Goal: Task Accomplishment & Management: Use online tool/utility

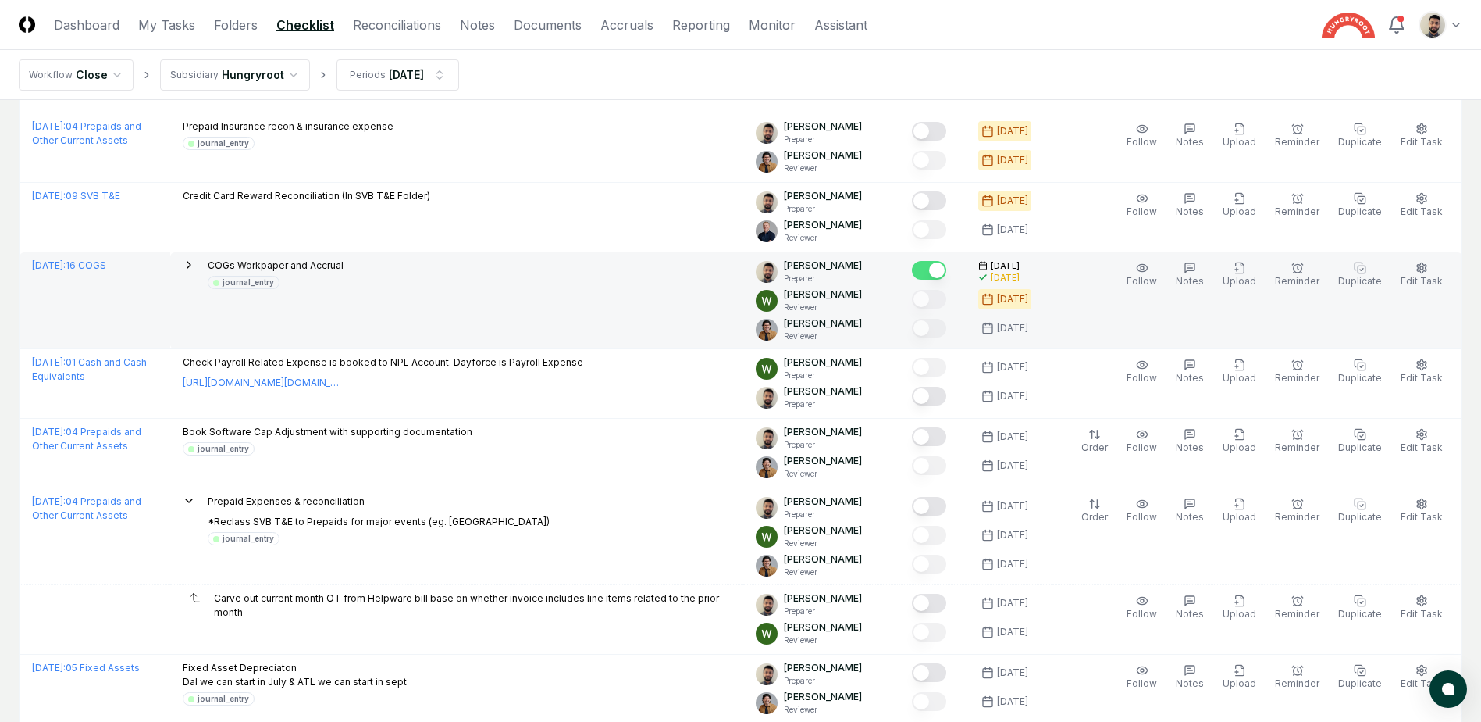
scroll to position [956, 0]
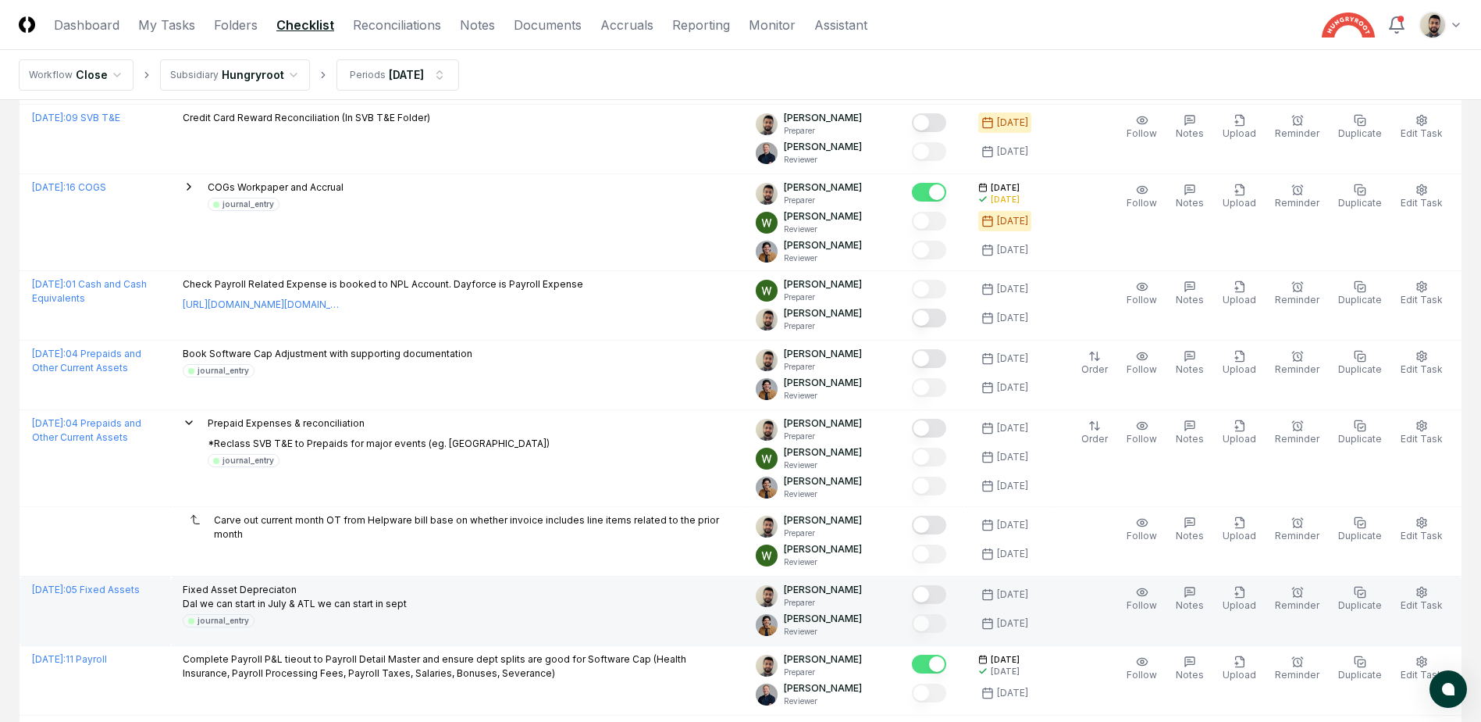
click at [947, 596] on button "Mark complete" at bounding box center [929, 594] width 34 height 19
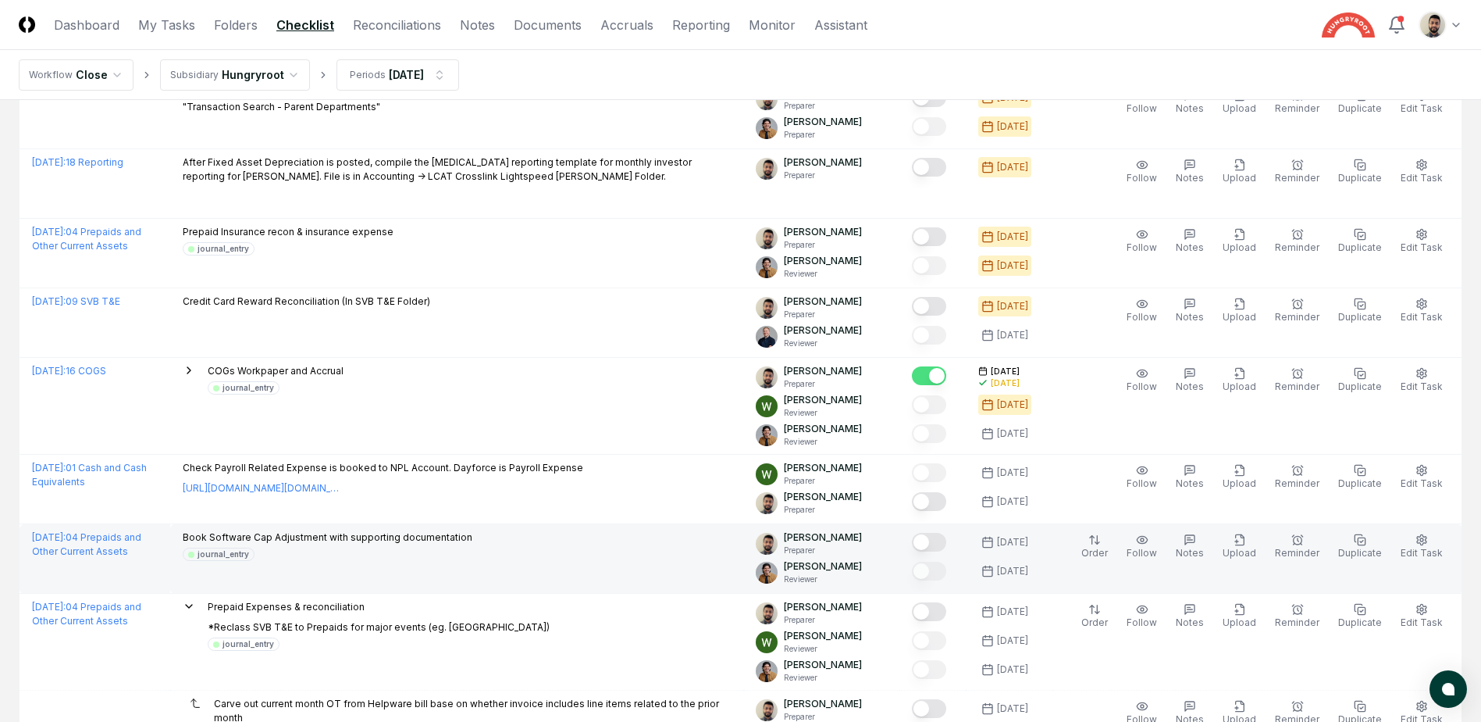
scroll to position [800, 0]
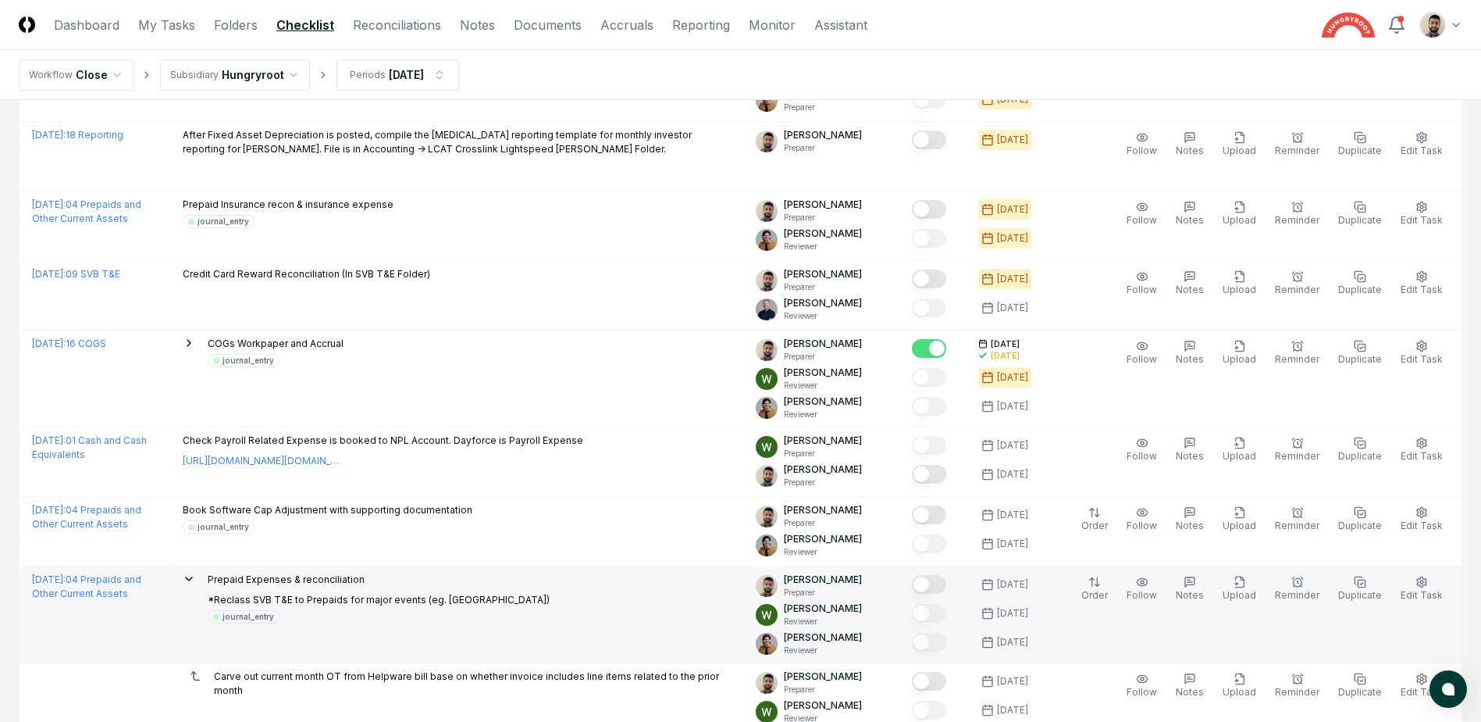
click at [947, 590] on button "Mark complete" at bounding box center [929, 584] width 34 height 19
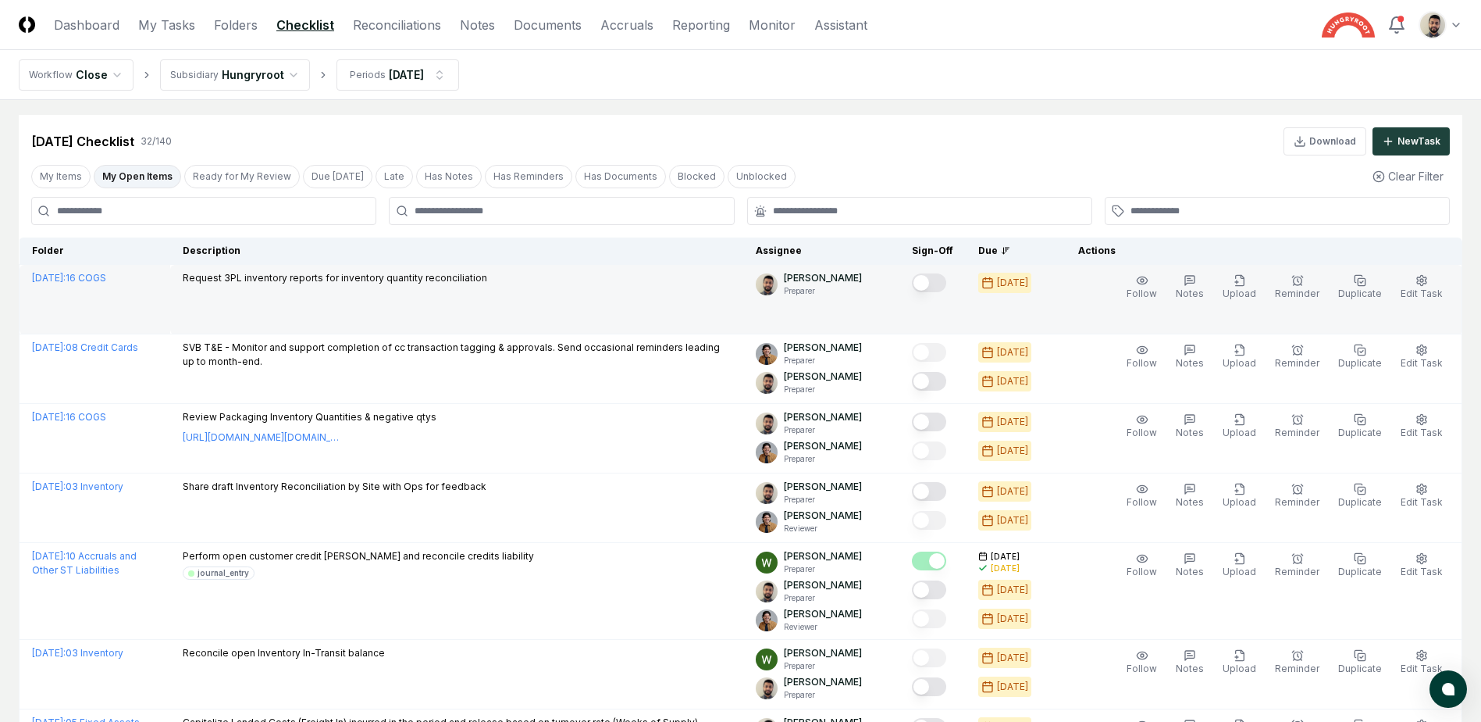
scroll to position [0, 0]
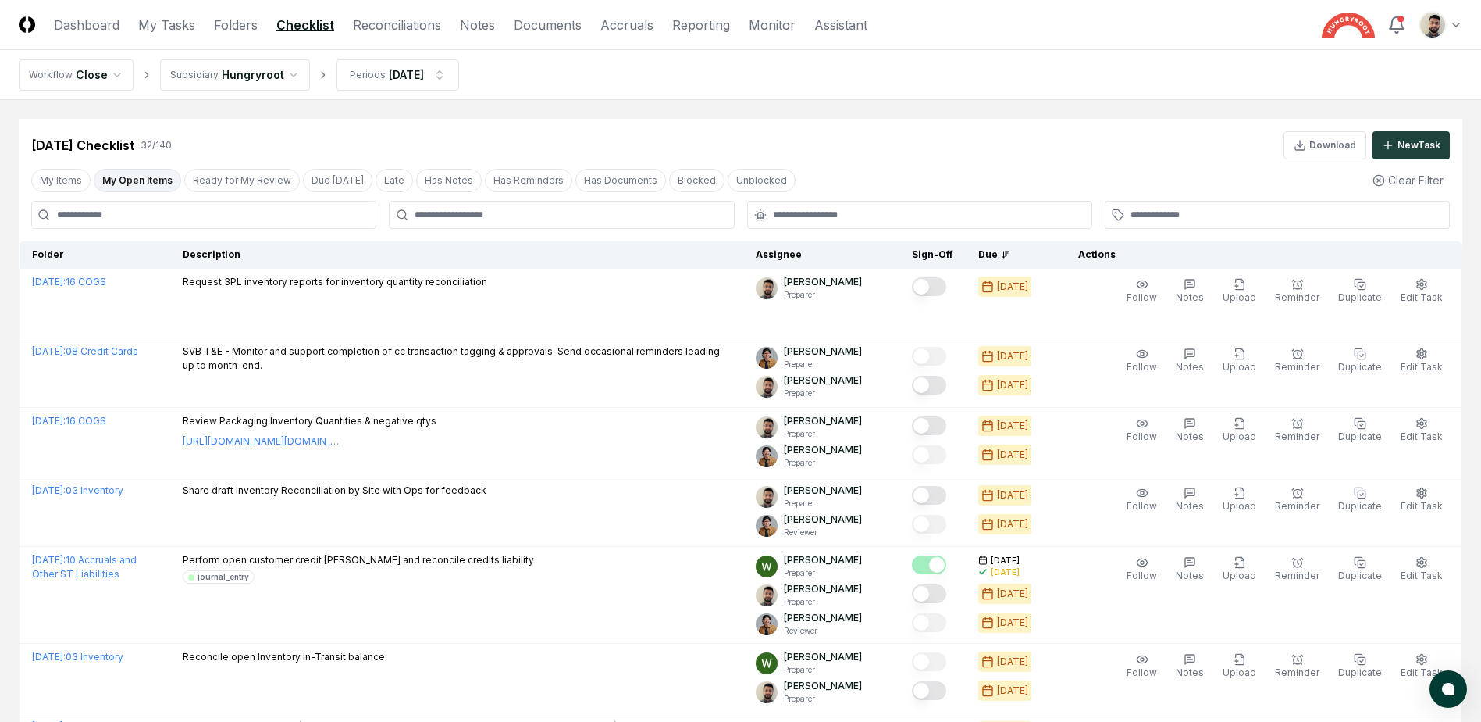
click at [127, 179] on button "My Open Items" at bounding box center [137, 180] width 87 height 23
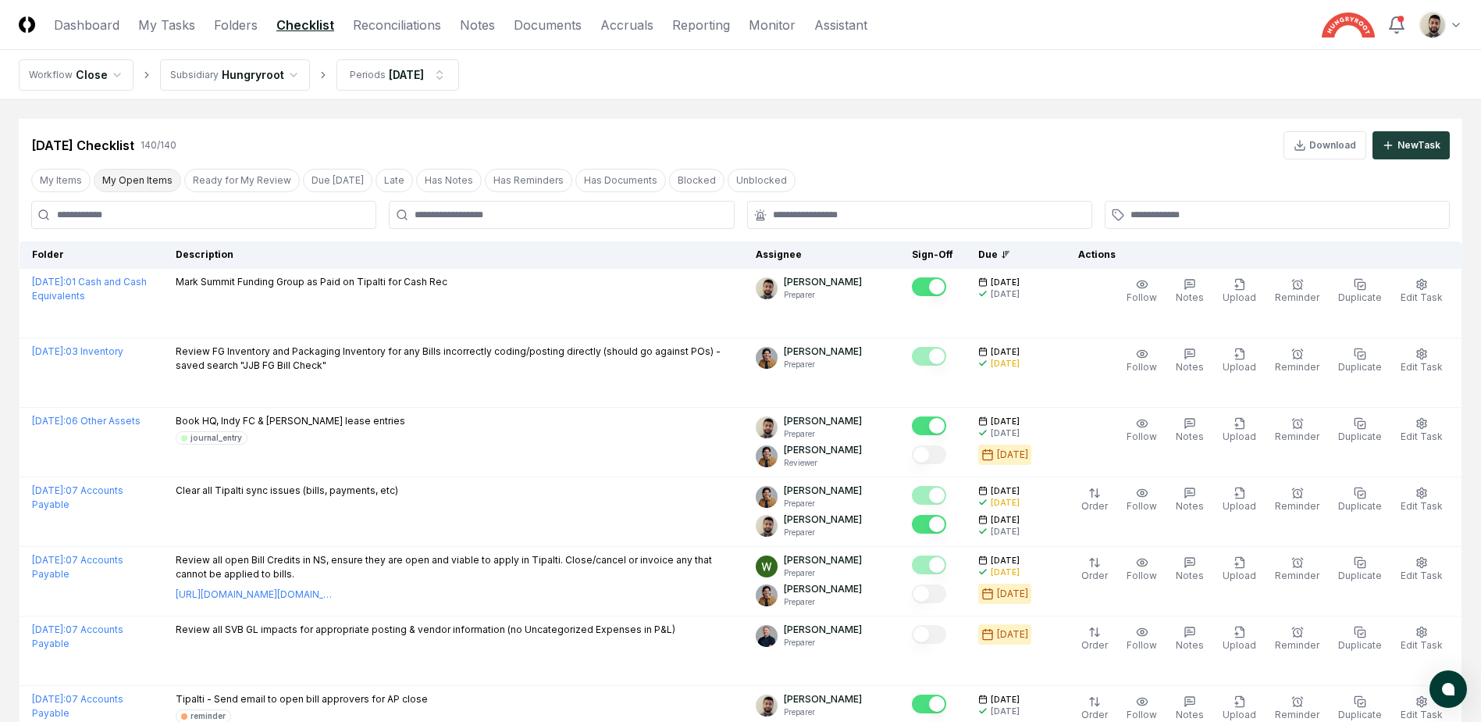
click at [128, 174] on button "My Open Items" at bounding box center [137, 180] width 87 height 23
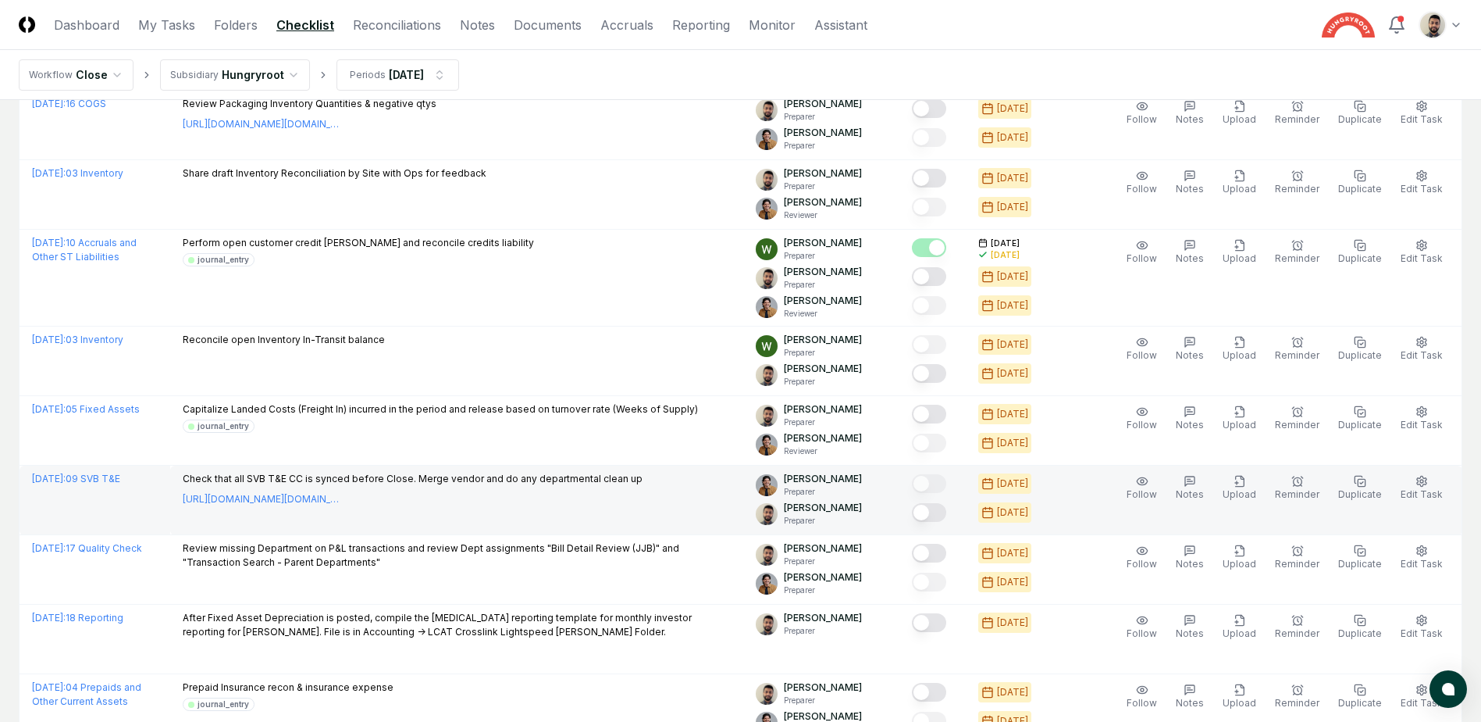
scroll to position [312, 0]
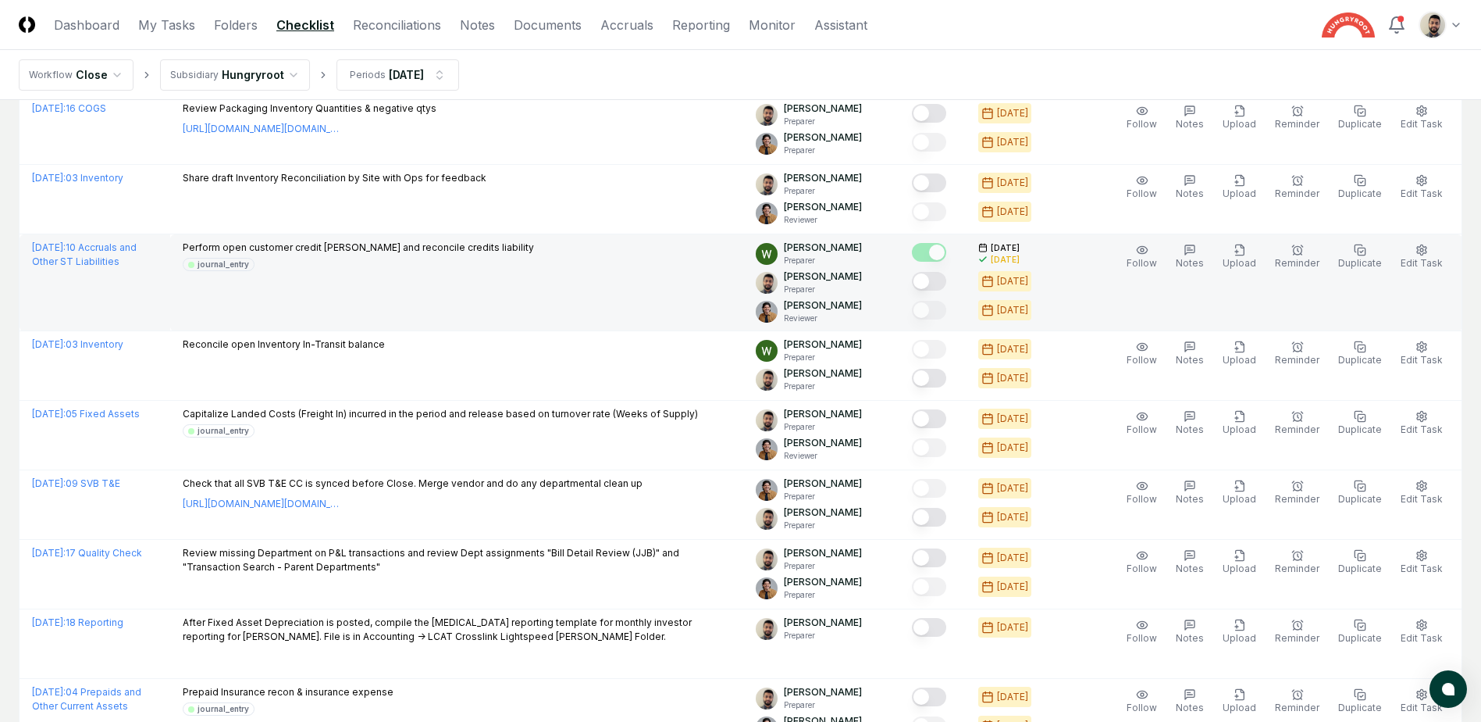
click at [947, 284] on button "Mark complete" at bounding box center [929, 281] width 34 height 19
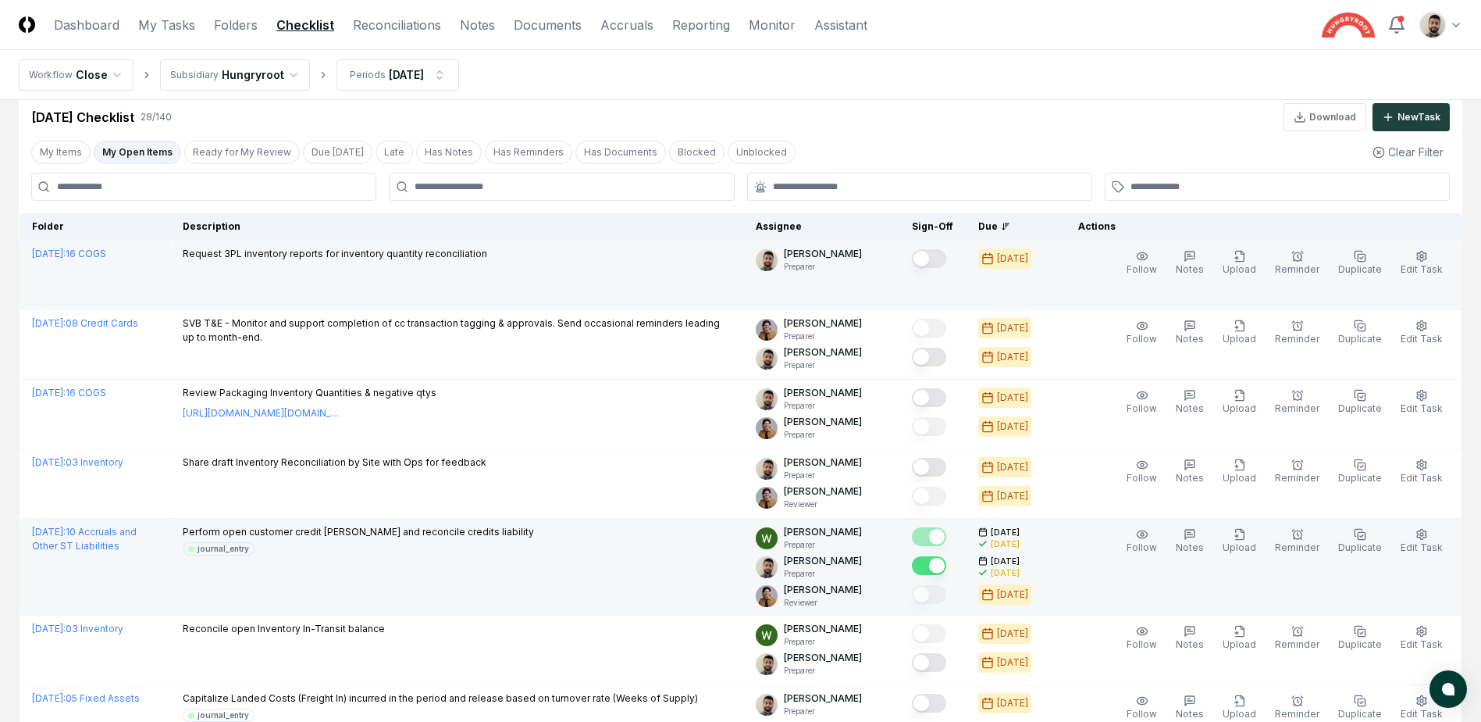
scroll to position [0, 0]
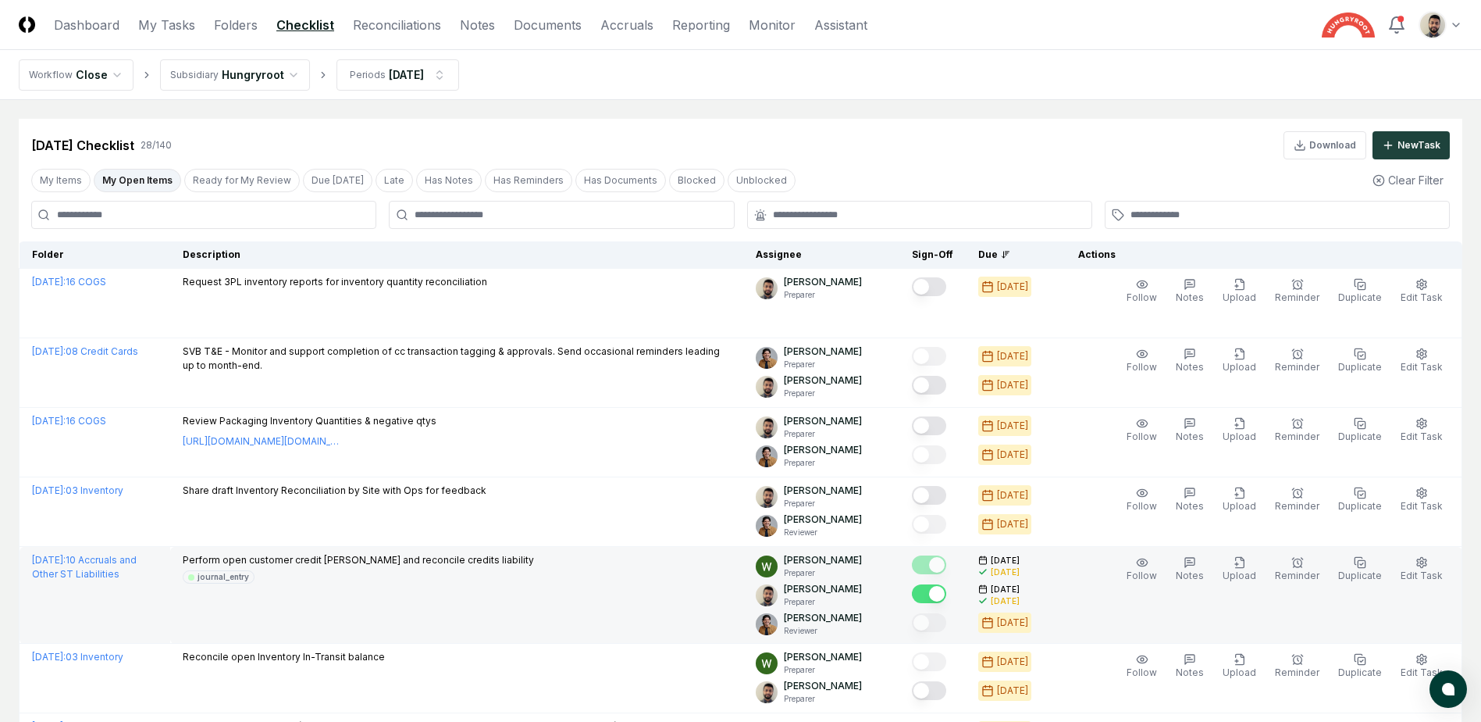
click at [146, 187] on button "My Open Items" at bounding box center [137, 180] width 87 height 23
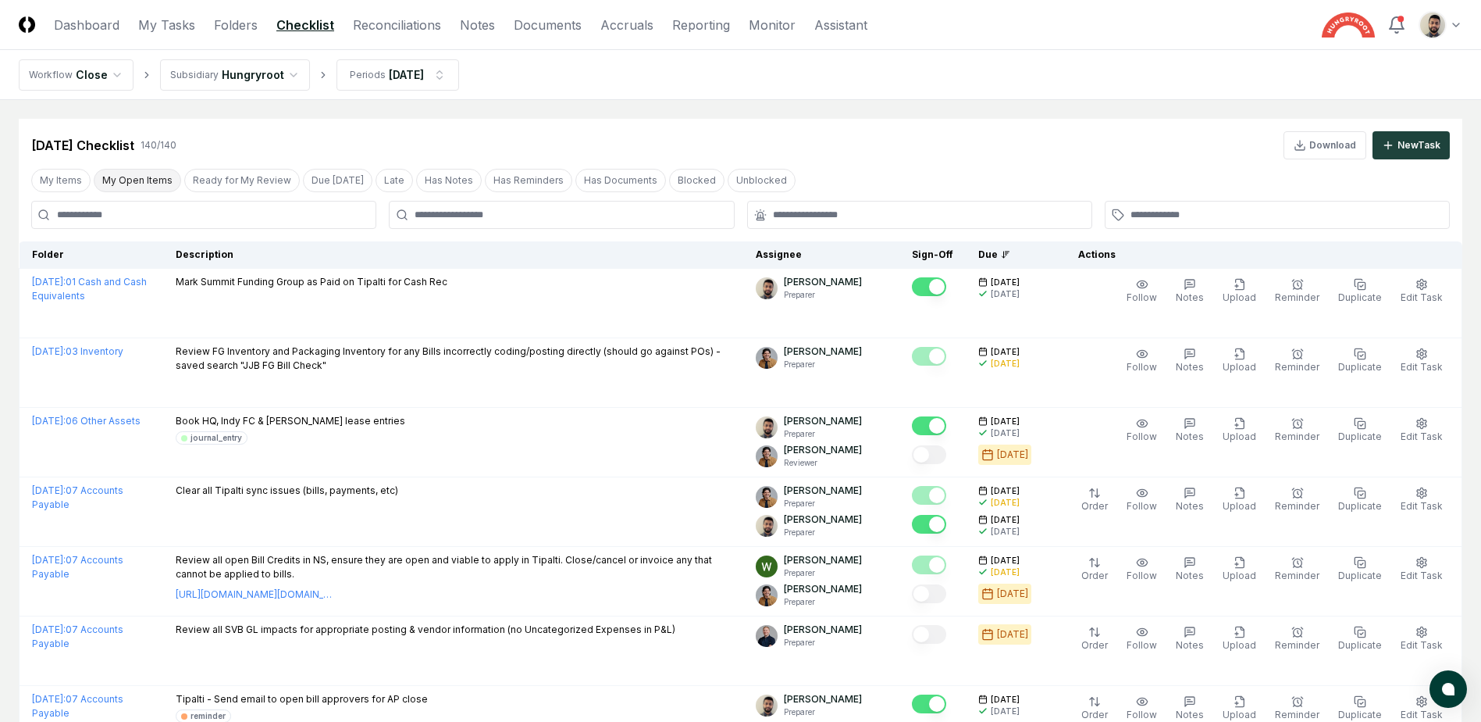
click at [146, 187] on button "My Open Items" at bounding box center [137, 180] width 87 height 23
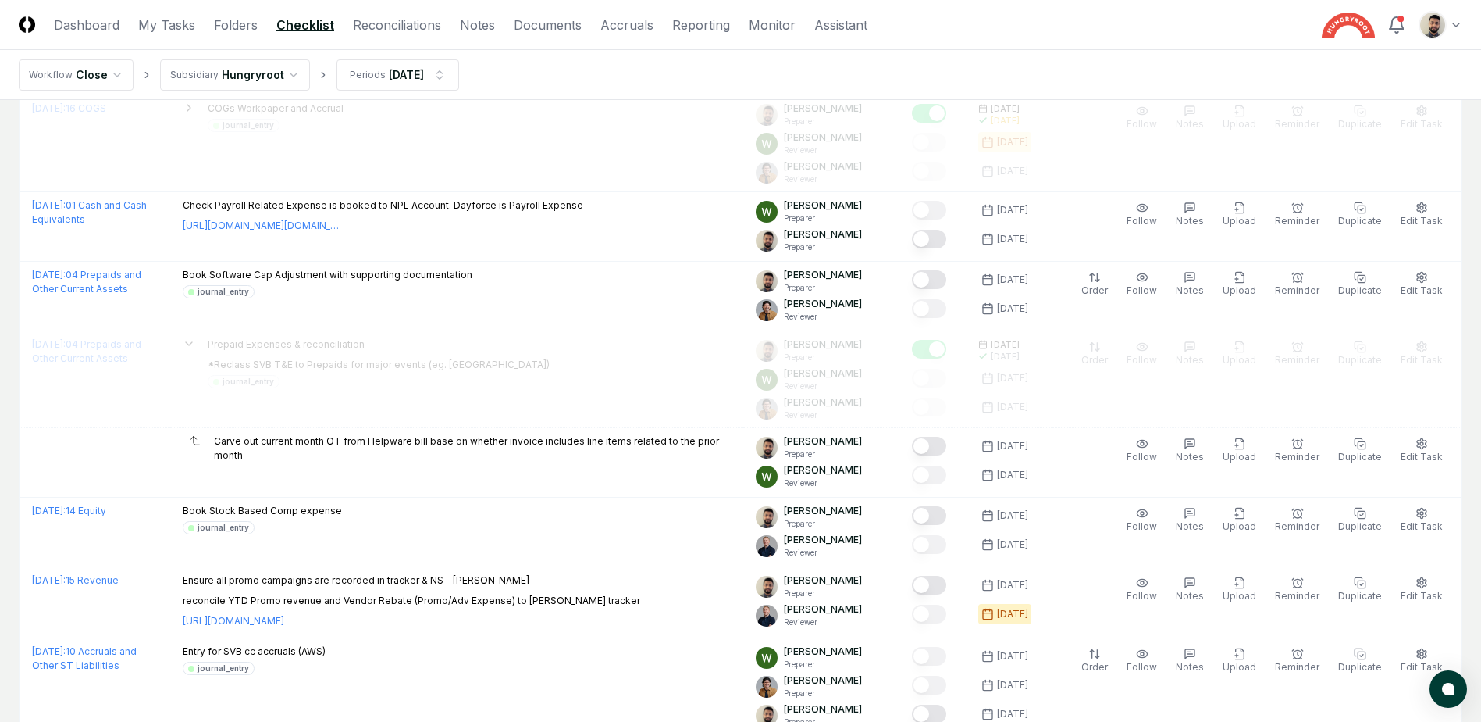
scroll to position [937, 0]
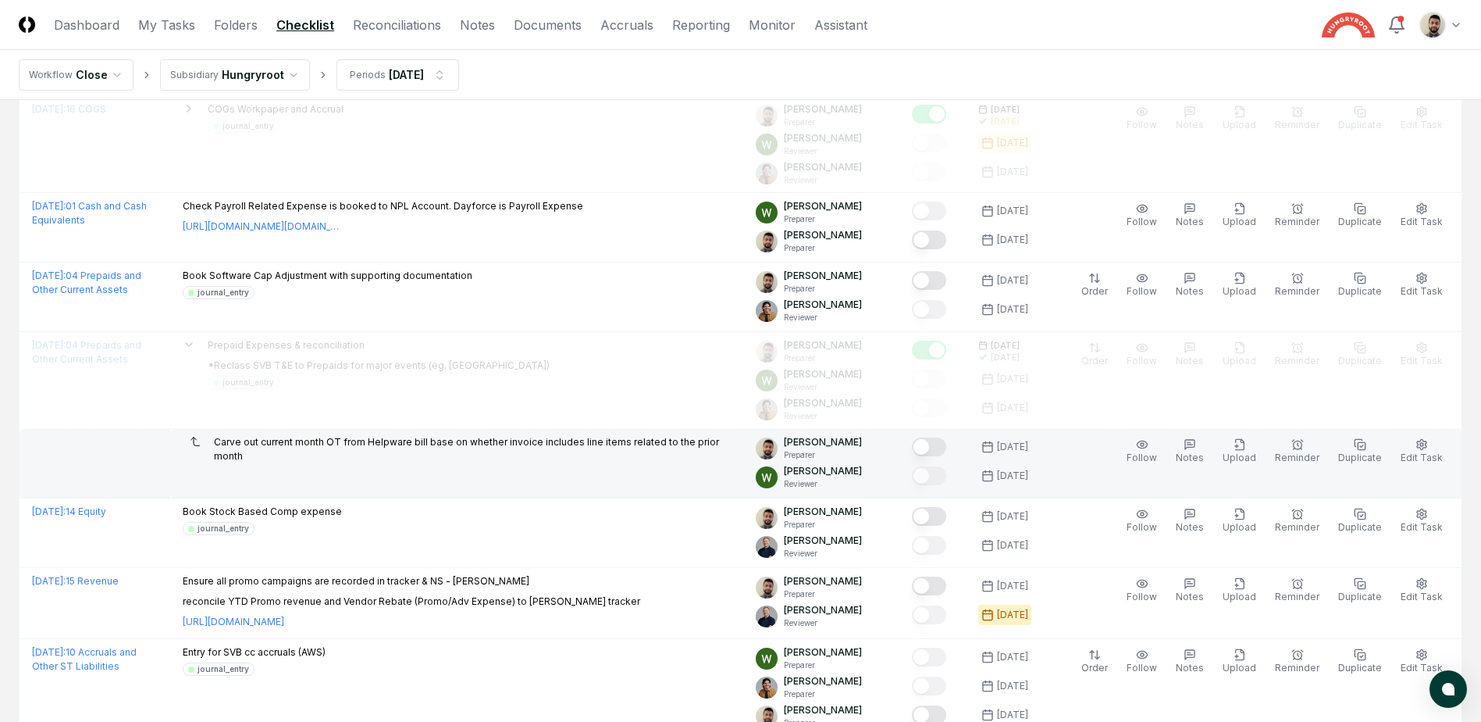
click at [947, 445] on button "Mark complete" at bounding box center [929, 446] width 34 height 19
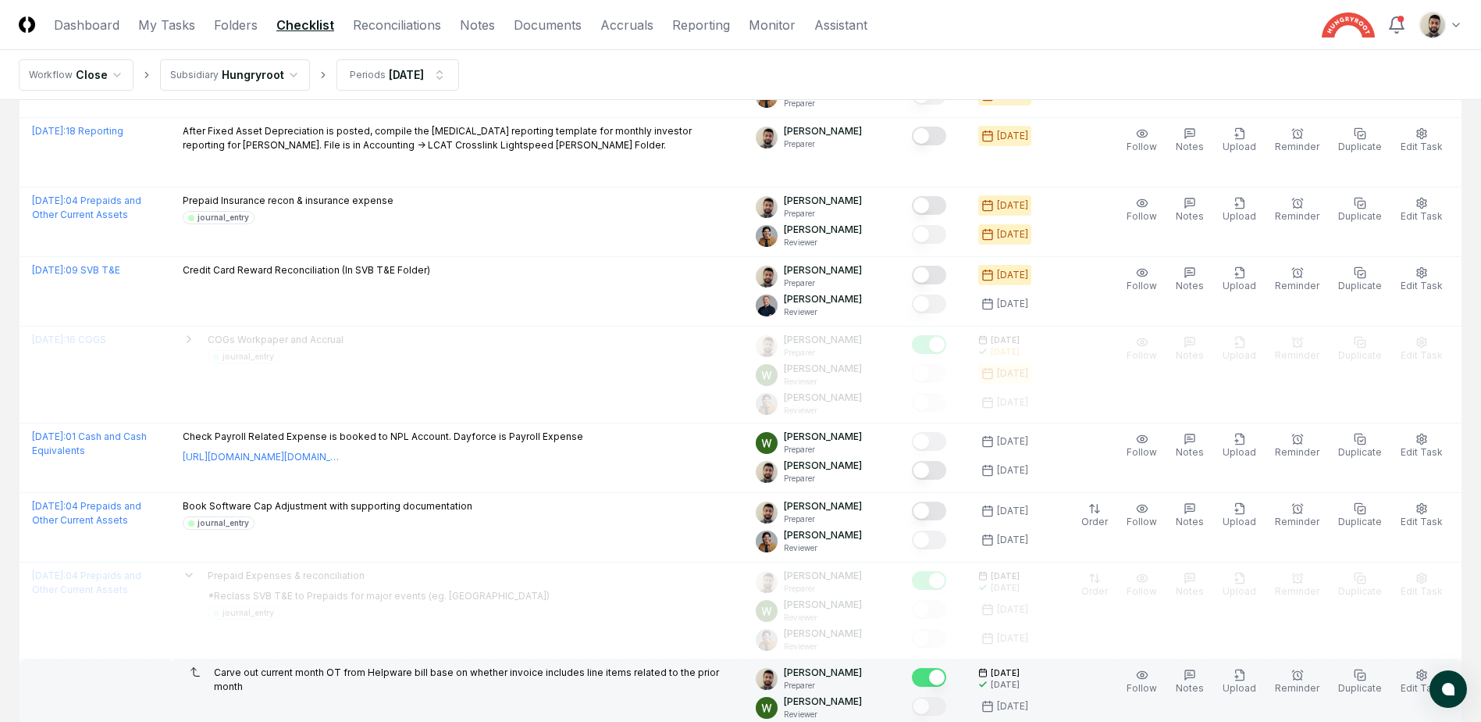
scroll to position [703, 0]
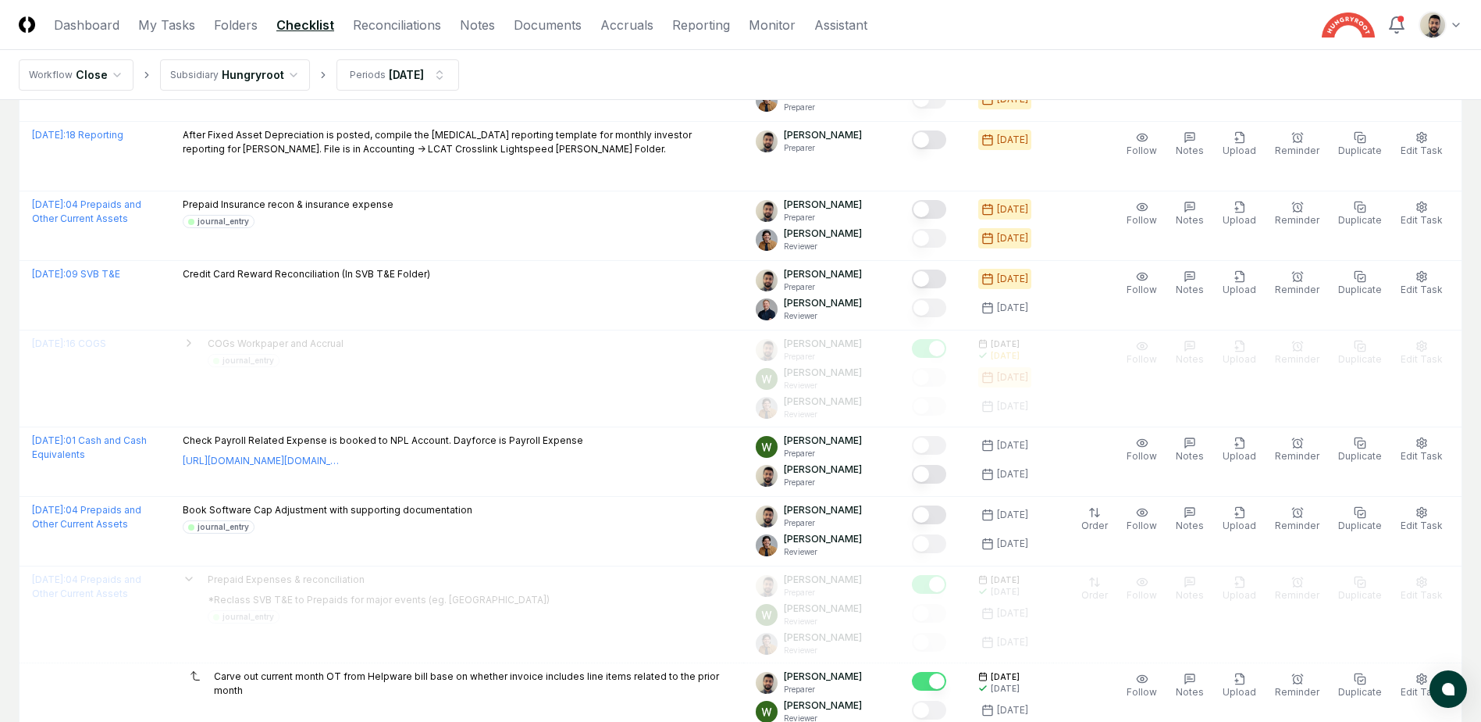
click at [223, 342] on table "Folder Description Assignee Sign-Off Due Actions [DATE] : 16 COGS Request 3PL i…" at bounding box center [741, 424] width 1444 height 1772
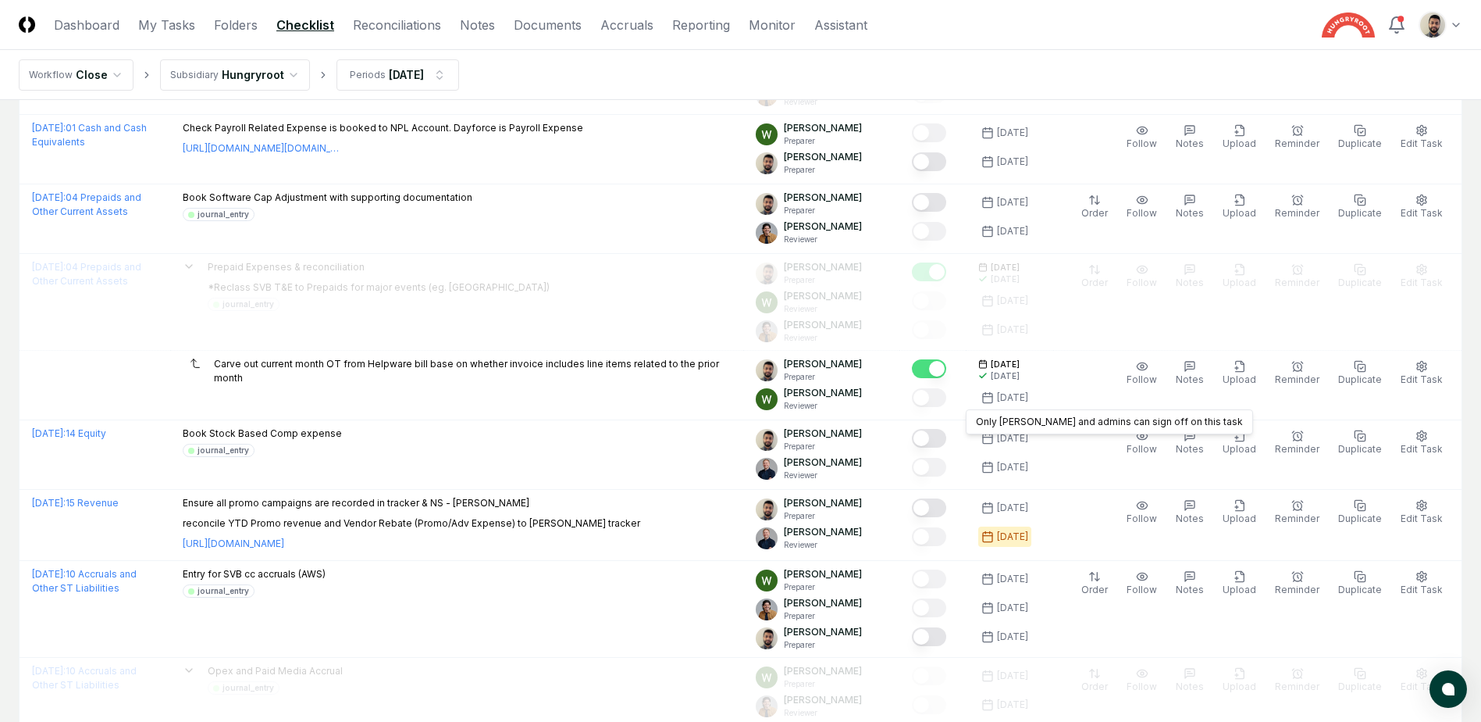
scroll to position [781, 0]
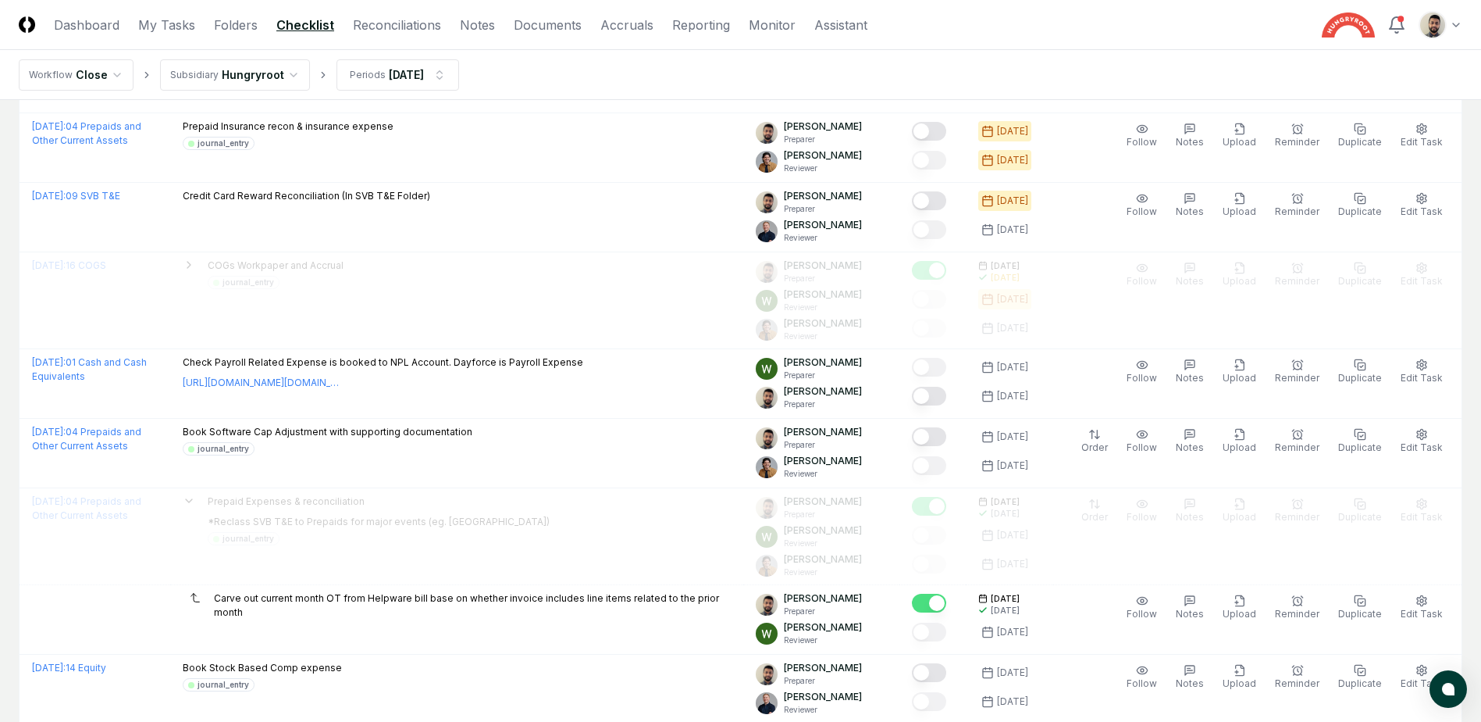
click at [244, 326] on table "Folder Description Assignee Sign-Off Due Actions [DATE] : 16 COGS Request 3PL i…" at bounding box center [741, 346] width 1444 height 1772
click at [941, 268] on table "Folder Description Assignee Sign-Off Due Actions [DATE] : 16 COGS Request 3PL i…" at bounding box center [741, 346] width 1444 height 1772
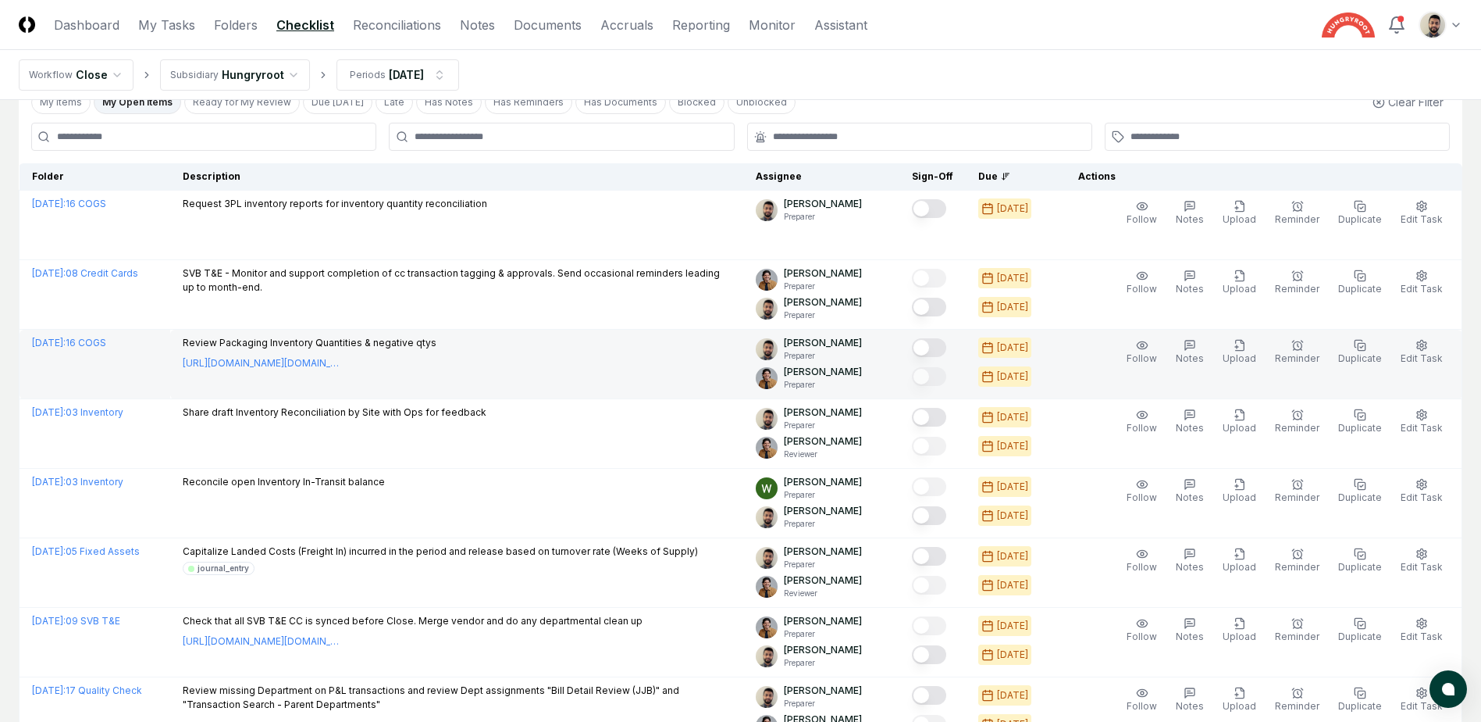
scroll to position [0, 0]
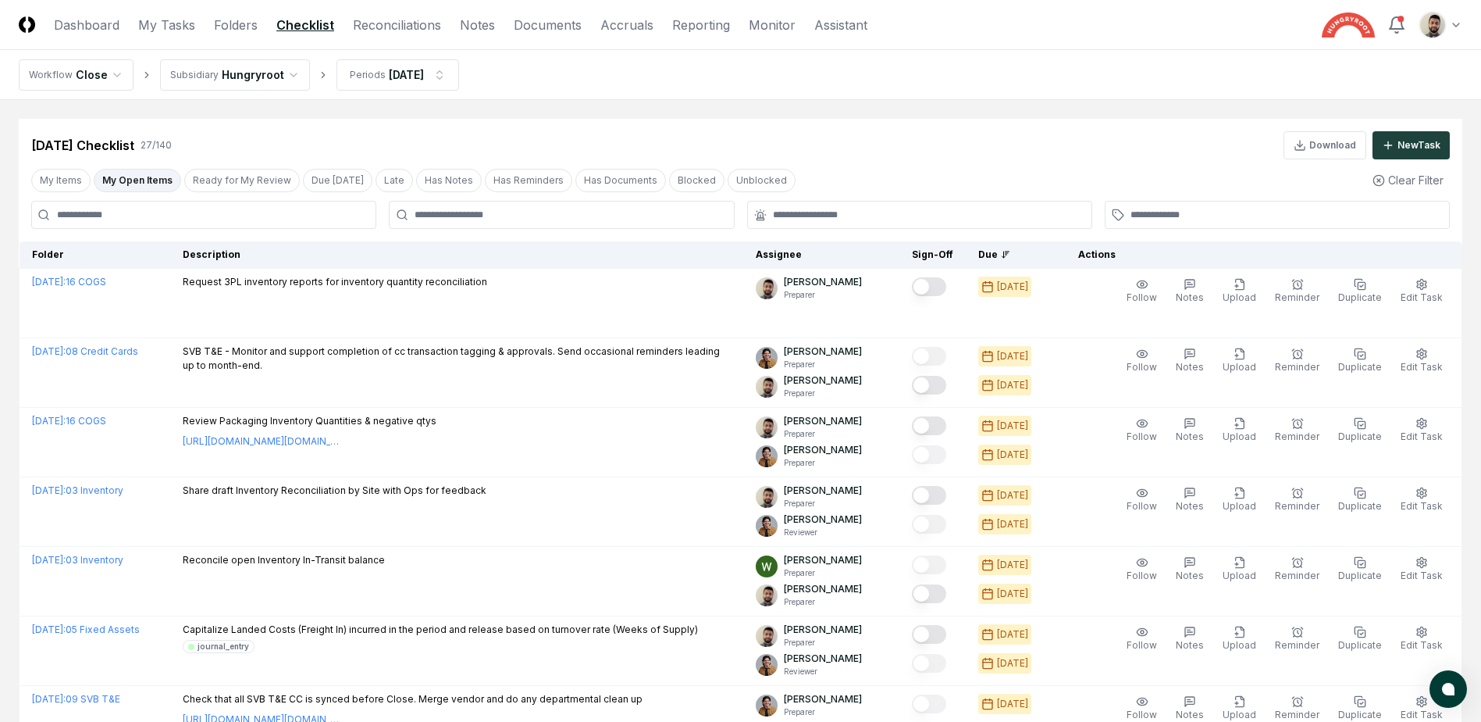
click at [123, 184] on button "My Open Items" at bounding box center [137, 180] width 87 height 23
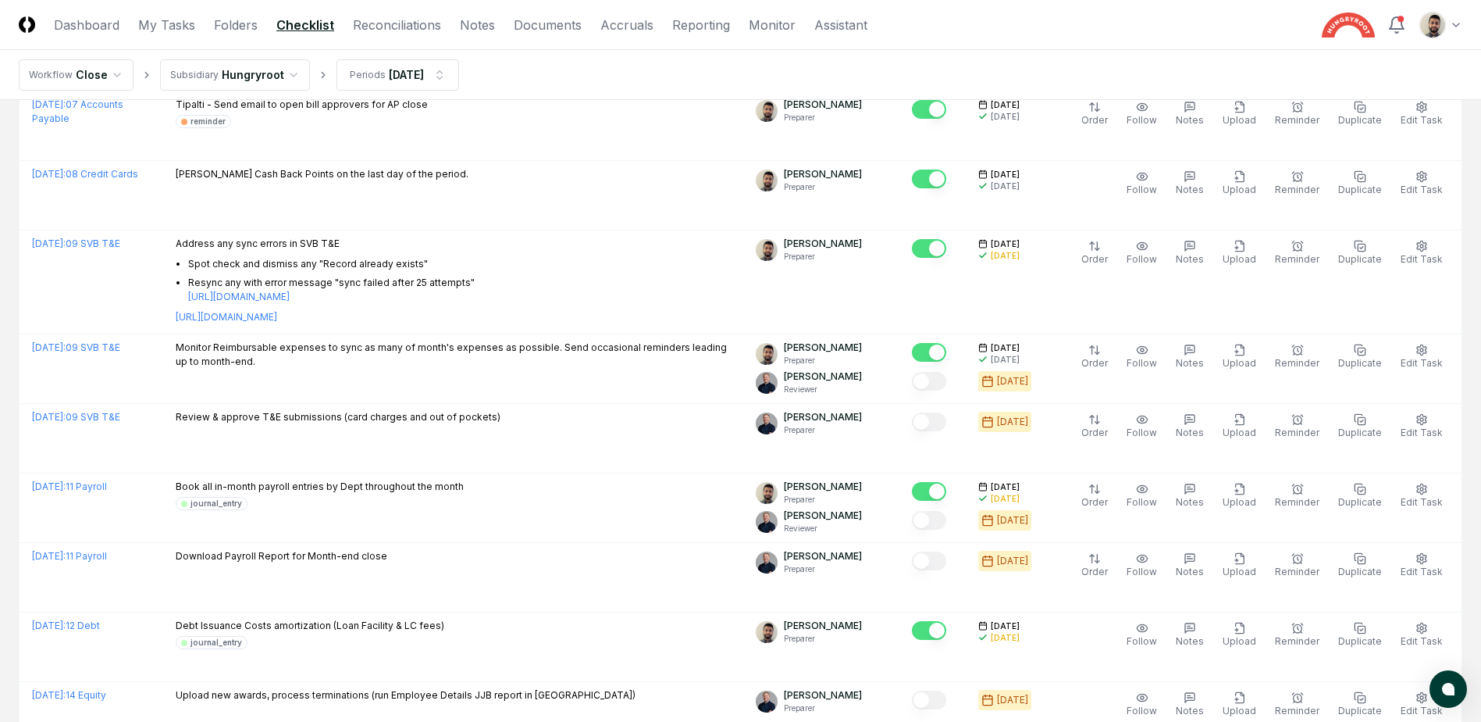
scroll to position [469, 0]
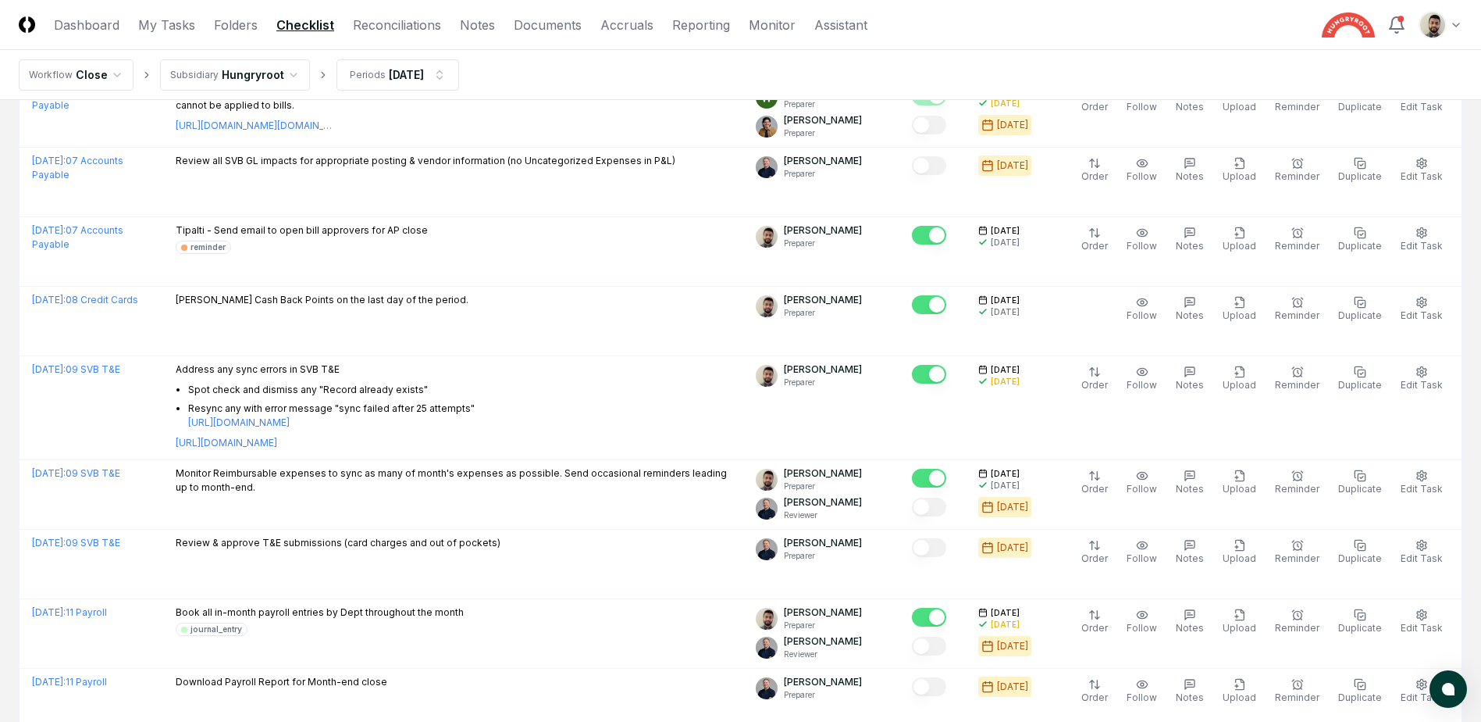
click at [763, 81] on nav "Workflow Close Subsidiary Hungryroot Periods [DATE]" at bounding box center [740, 75] width 1481 height 50
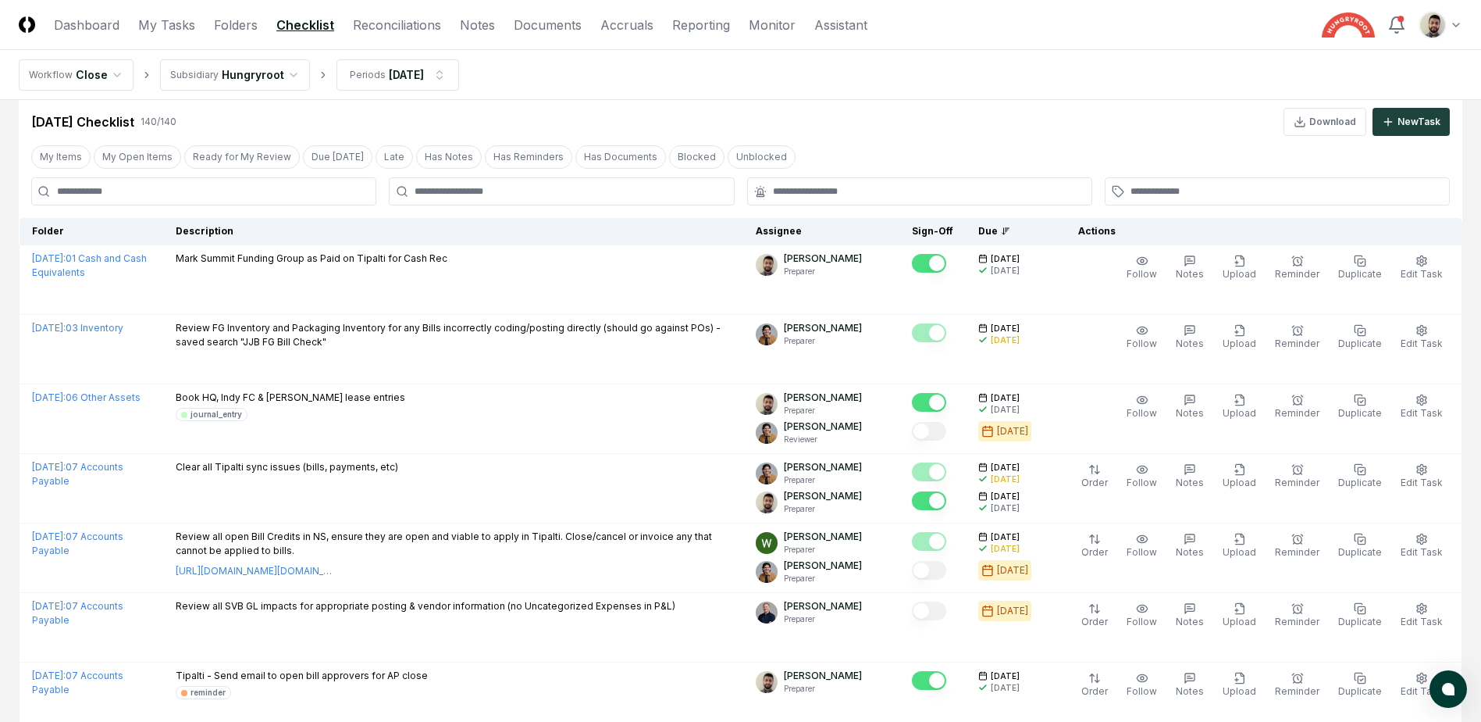
scroll to position [0, 0]
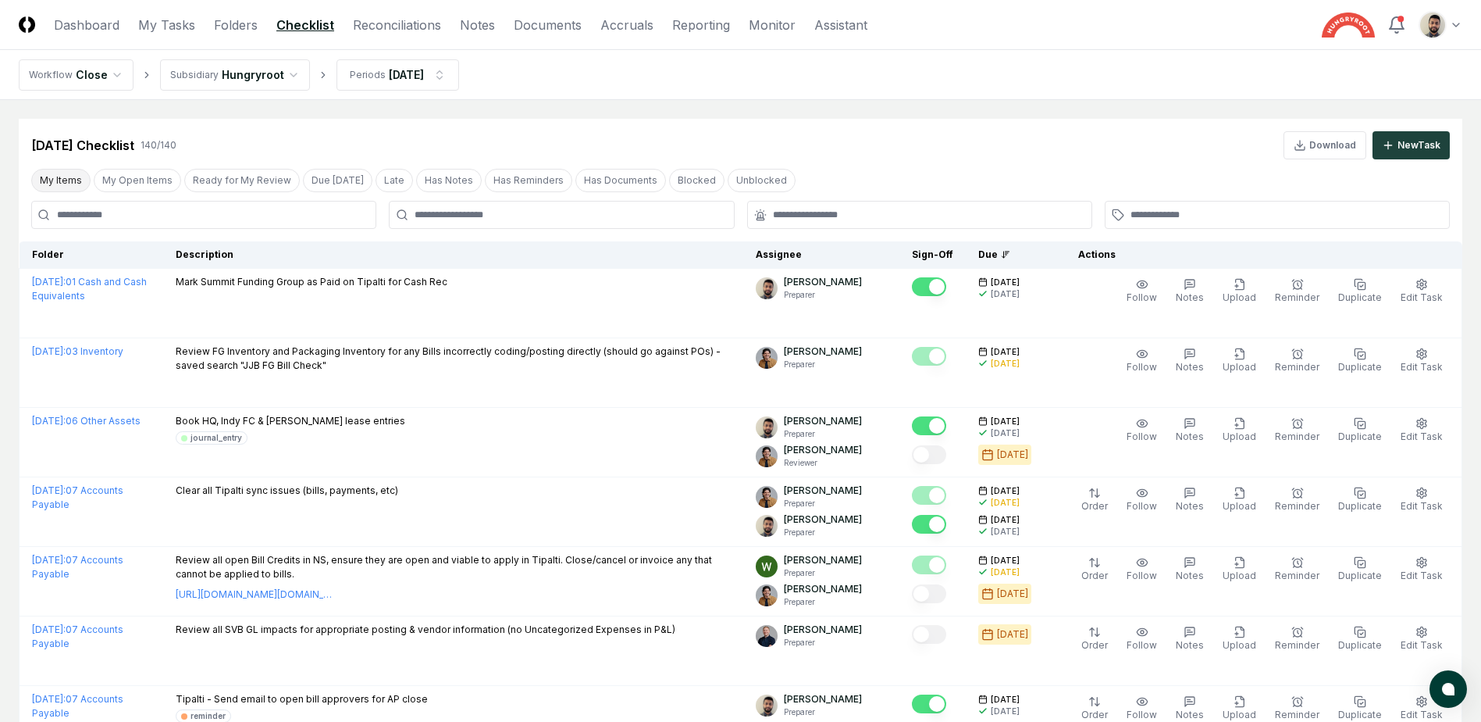
click at [77, 184] on button "My Items" at bounding box center [60, 180] width 59 height 23
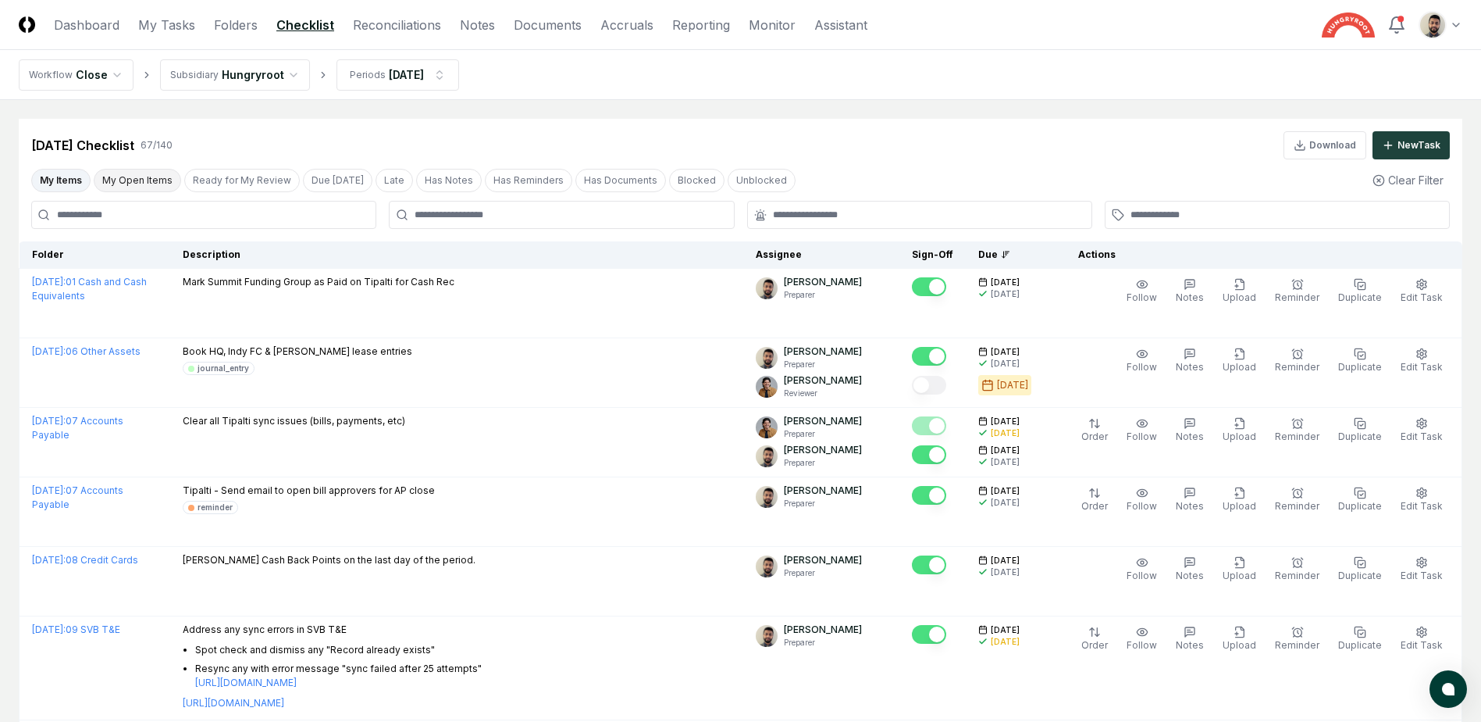
click at [136, 187] on button "My Open Items" at bounding box center [137, 180] width 87 height 23
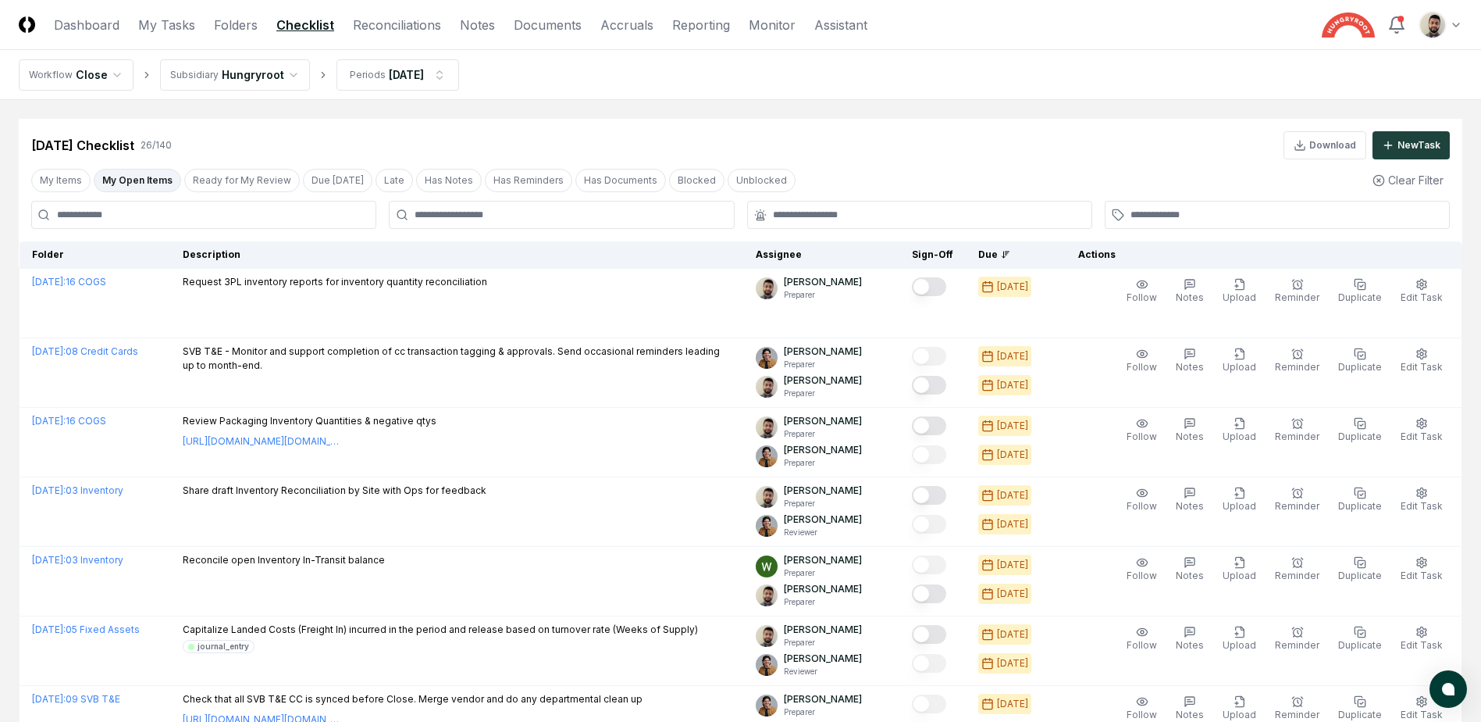
click at [859, 141] on div "[DATE] Checklist 26 / 140 Download New Task" at bounding box center [740, 145] width 1419 height 28
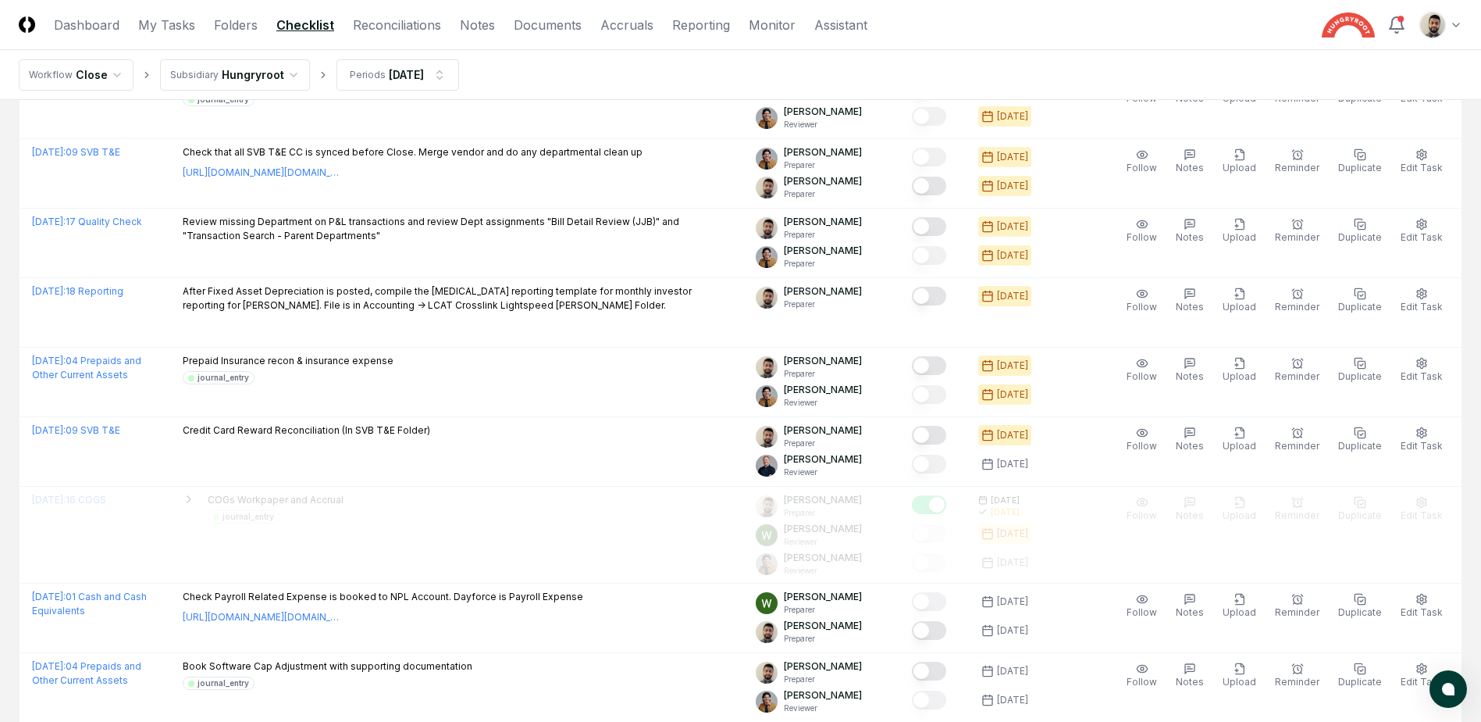
scroll to position [469, 0]
